Goal: Check status: Check status

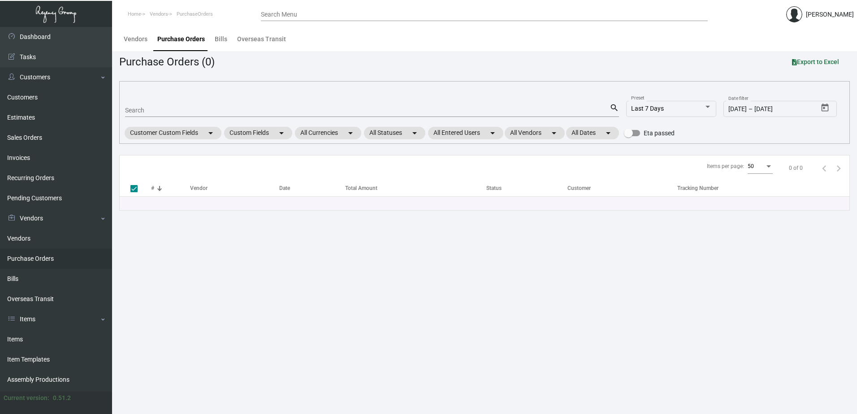
click at [198, 103] on div "Search search" at bounding box center [372, 110] width 494 height 14
click at [195, 107] on input "Search" at bounding box center [367, 110] width 484 height 7
type input "102610"
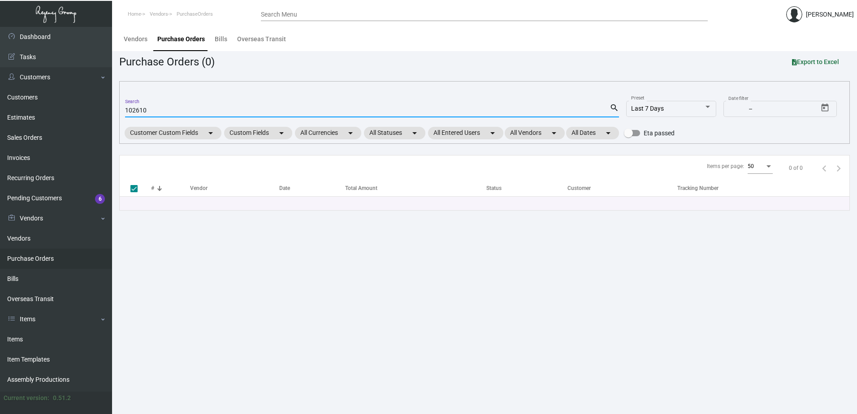
checkbox input "false"
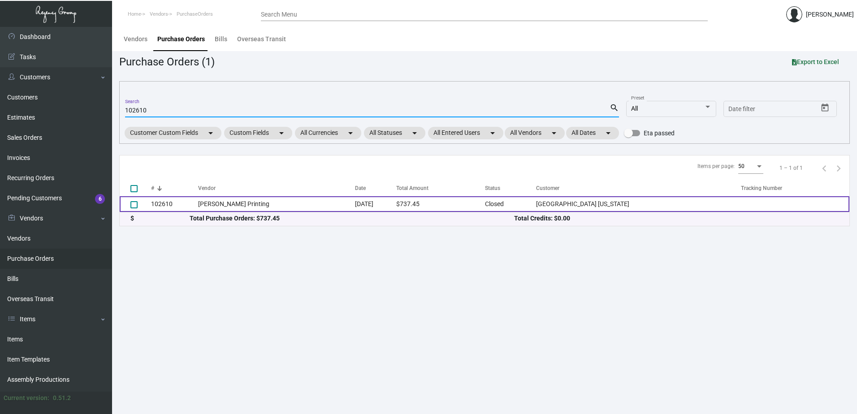
type input "102610"
click at [355, 205] on td "[DATE]" at bounding box center [375, 204] width 41 height 16
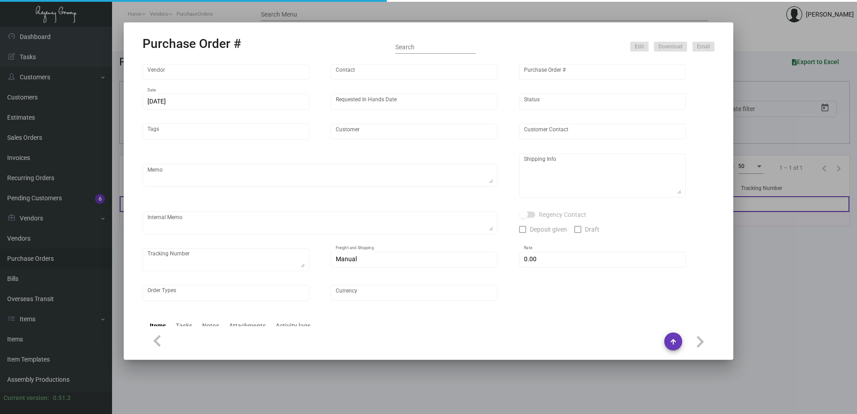
type input "[PERSON_NAME] Printing"
type input "[PERSON_NAME]"
type input "102610"
type input "[DATE]"
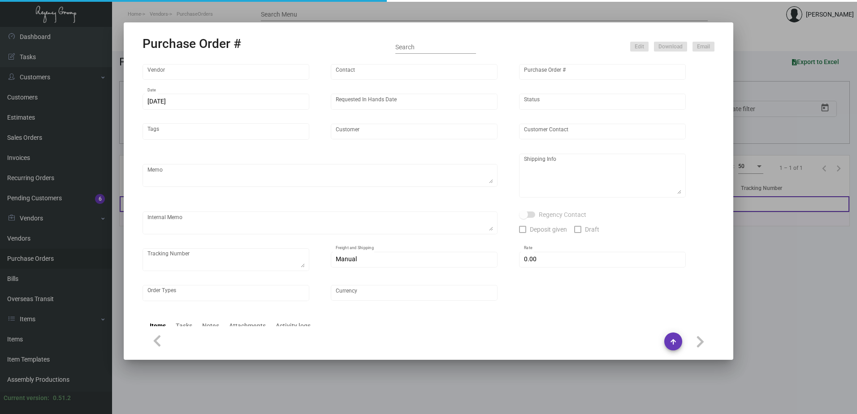
type input "[GEOGRAPHIC_DATA] [US_STATE]"
type textarea "PLEASE SEND PDF PROOFS TO OUR ART TEAM ; [EMAIL_ADDRESS][DOMAIN_NAME] WITH ME I…"
type textarea "Regency Group NJ - [PERSON_NAME] [STREET_ADDRESS]"
type textarea "12.7 - The last job was printed incorrectly with the QR Code cut off, this is a…"
checkbox input "true"
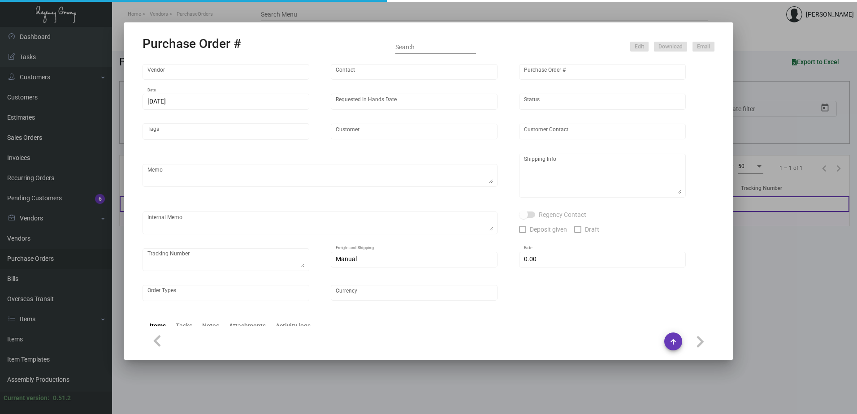
type input "$ 0.00"
type input "United States Dollar $"
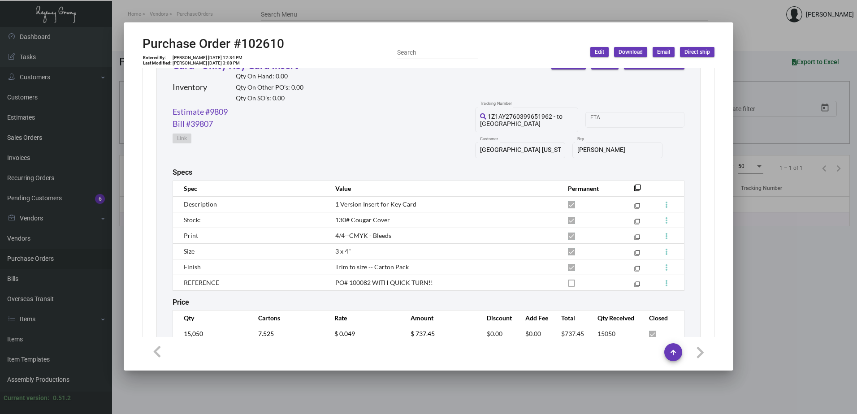
scroll to position [448, 0]
